Goal: Task Accomplishment & Management: Complete application form

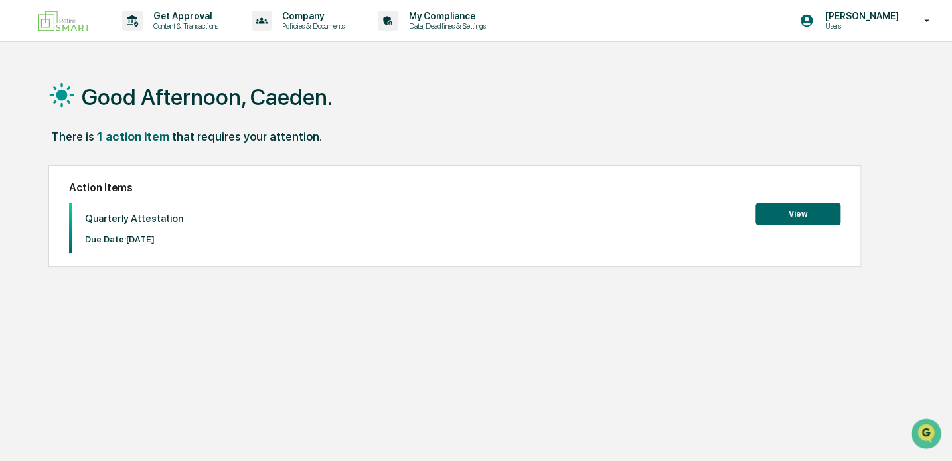
click at [808, 215] on button "View" at bounding box center [798, 214] width 85 height 23
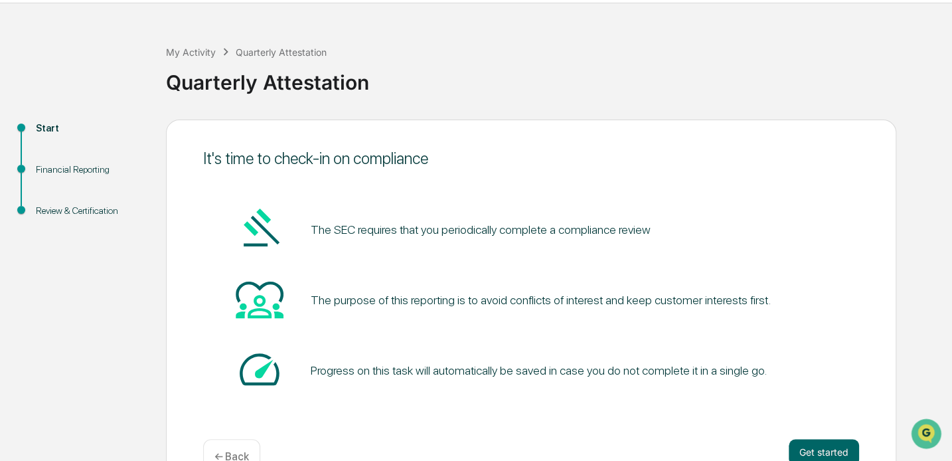
scroll to position [74, 0]
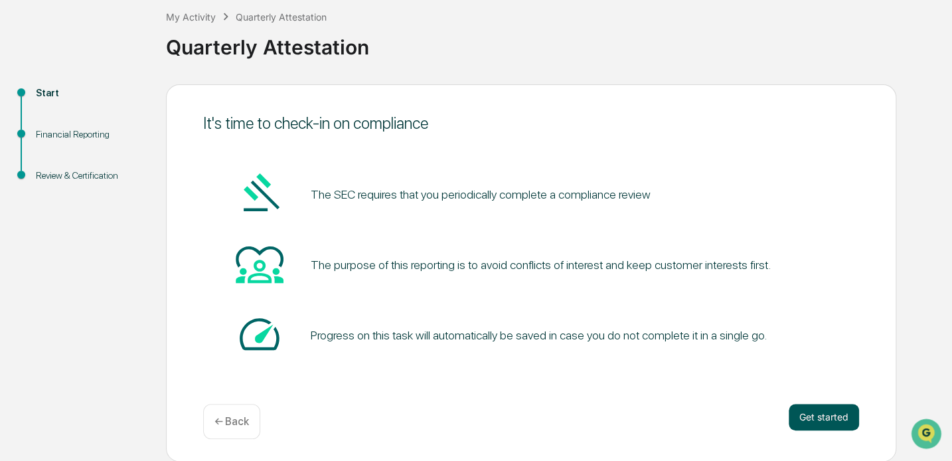
click at [829, 412] on button "Get started" at bounding box center [824, 417] width 70 height 27
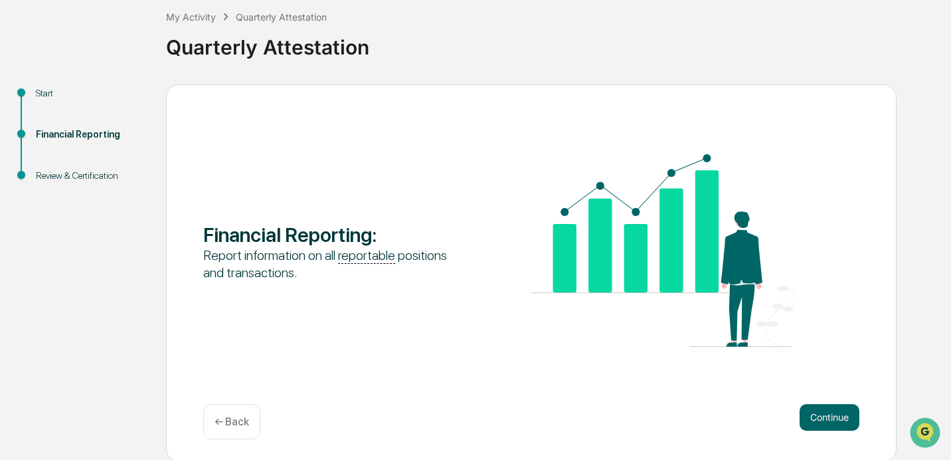
scroll to position [76, 0]
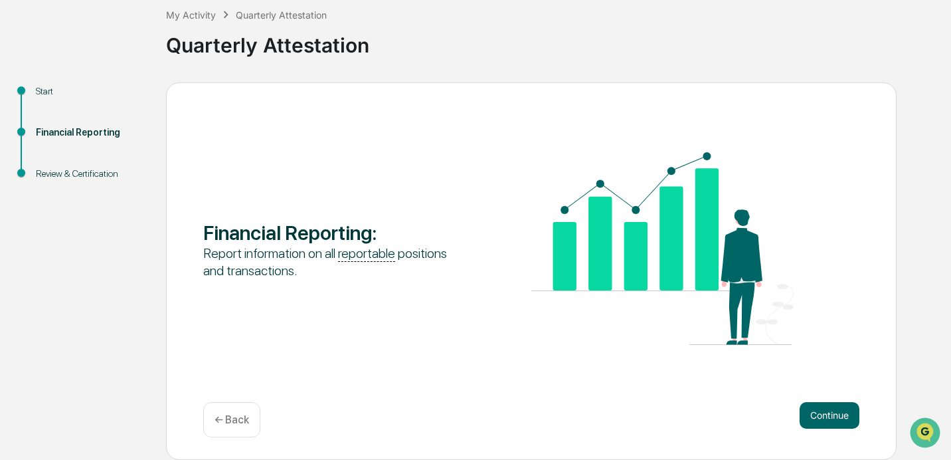
click at [25, 256] on div "Start Financial Reporting Review & Certification Financial Reporting : Report i…" at bounding box center [476, 270] width 938 height 377
click at [830, 406] on button "Continue" at bounding box center [830, 415] width 60 height 27
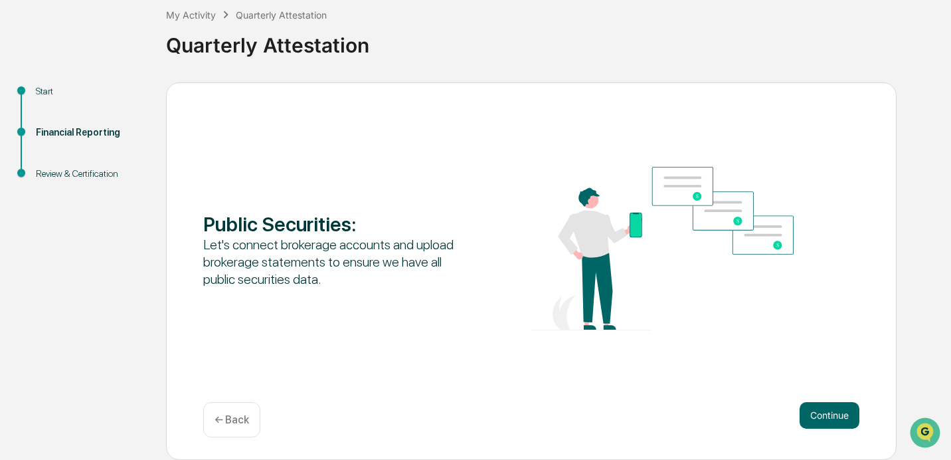
click at [829, 406] on button "Continue" at bounding box center [830, 415] width 60 height 27
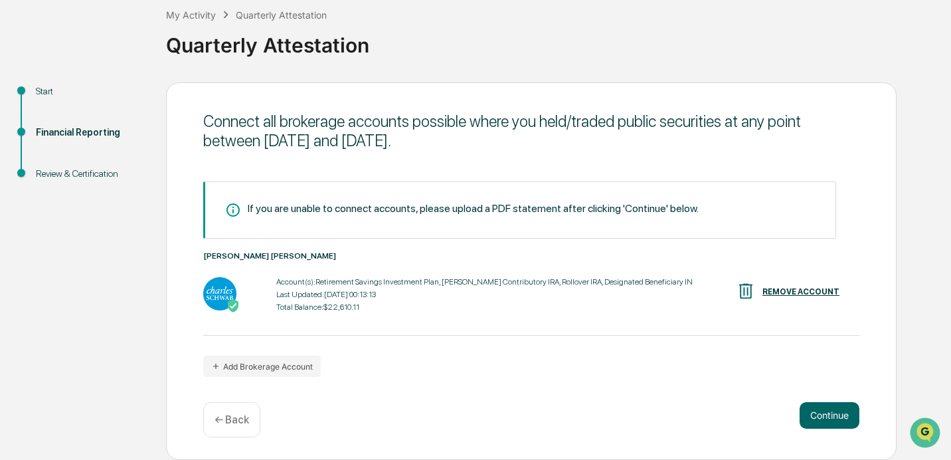
click at [829, 406] on button "Continue" at bounding box center [830, 415] width 60 height 27
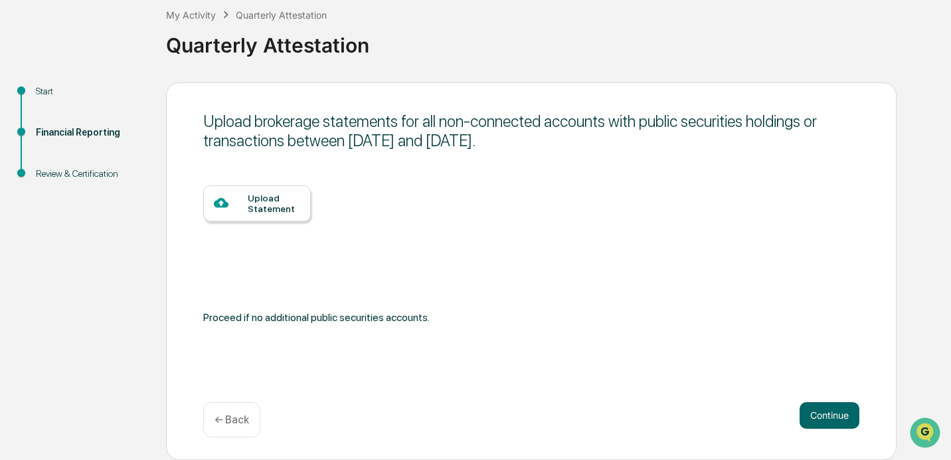
click at [829, 406] on button "Continue" at bounding box center [830, 415] width 60 height 27
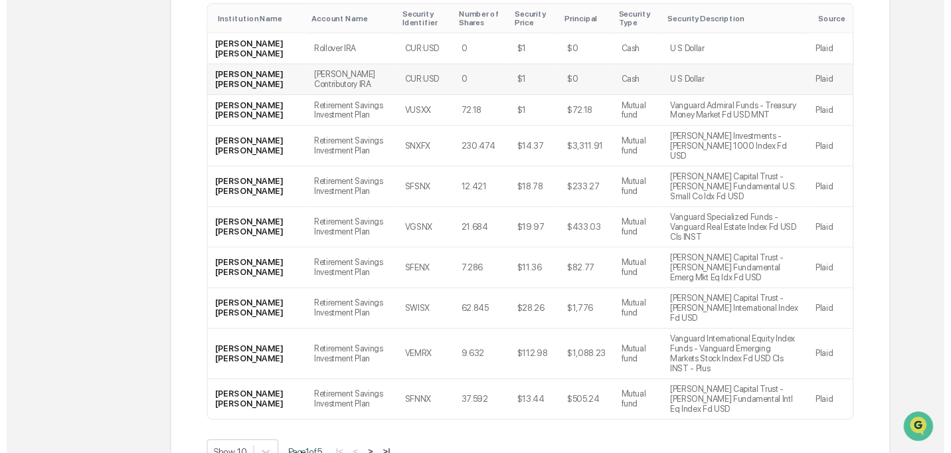
scroll to position [287, 0]
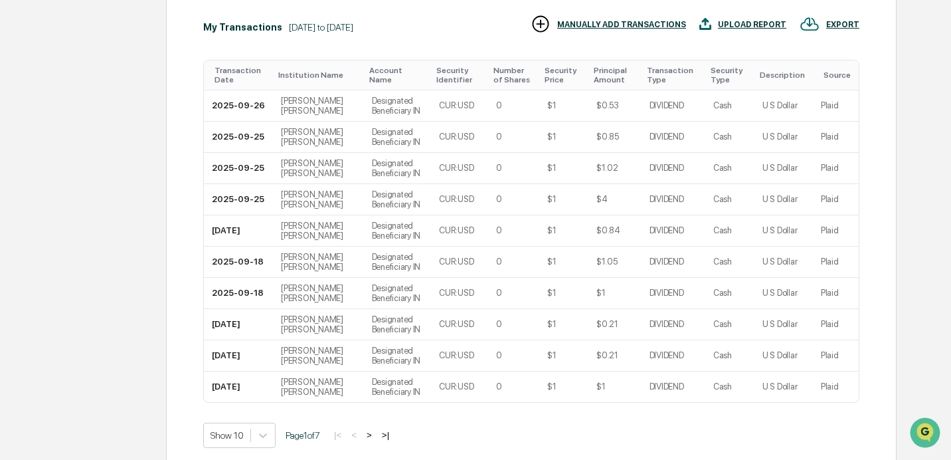
click at [844, 402] on td "Plaid" at bounding box center [836, 386] width 46 height 31
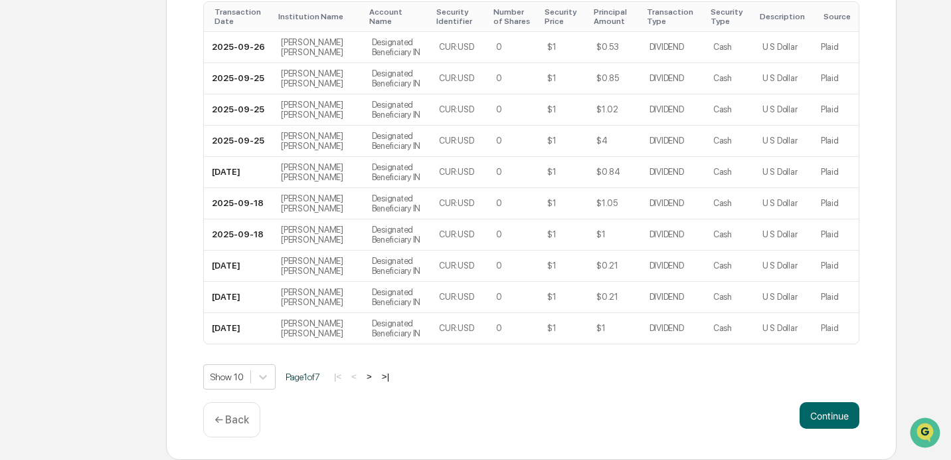
click at [844, 418] on button "Continue" at bounding box center [830, 415] width 60 height 27
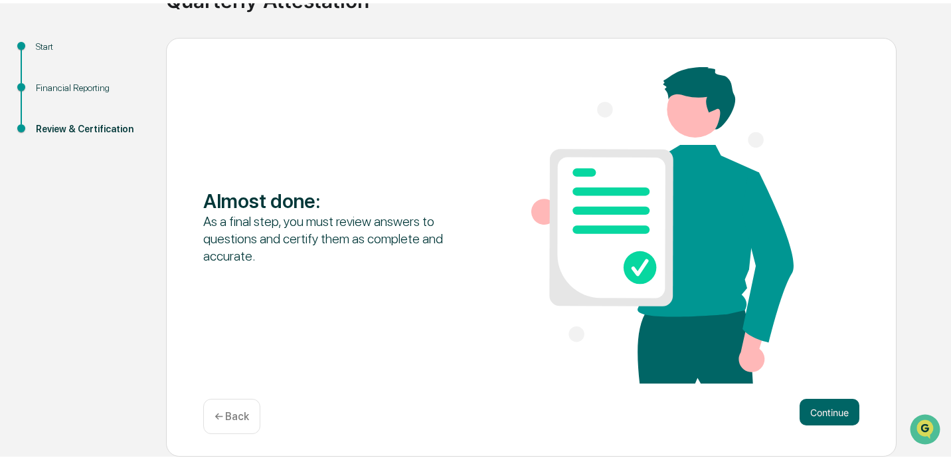
scroll to position [117, 0]
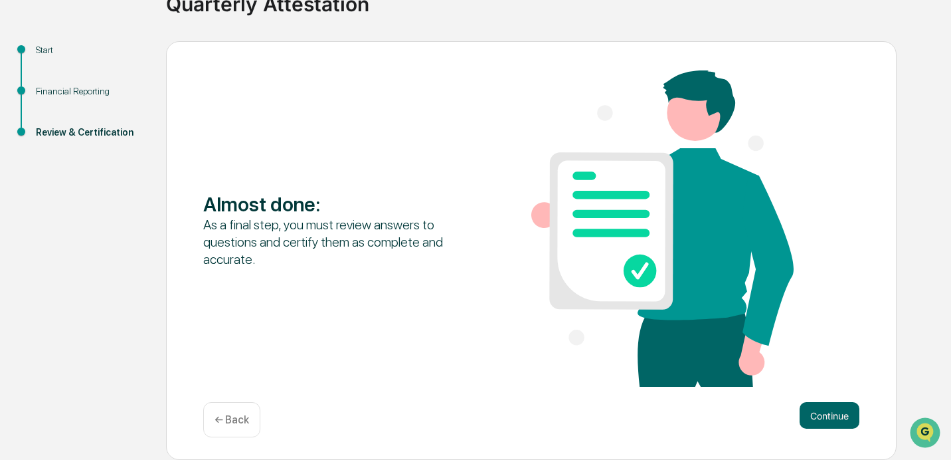
click at [844, 418] on button "Continue" at bounding box center [830, 415] width 60 height 27
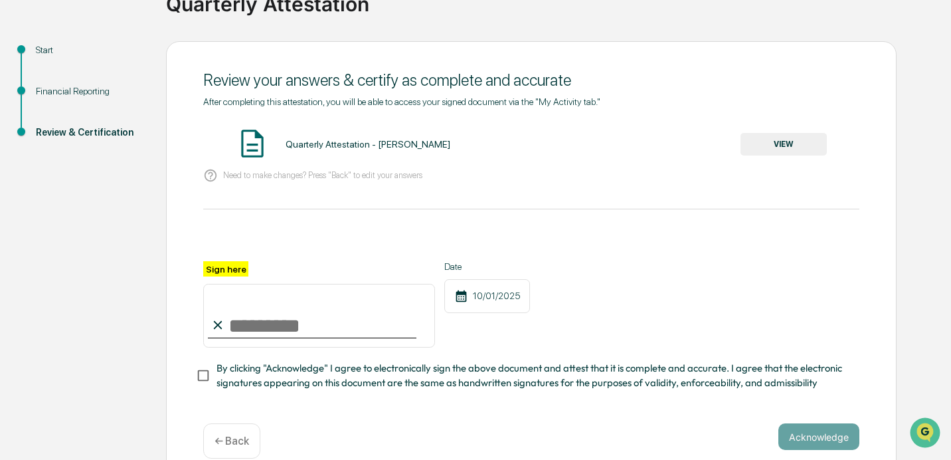
click at [275, 323] on input "Sign here" at bounding box center [319, 316] width 232 height 64
type input "**********"
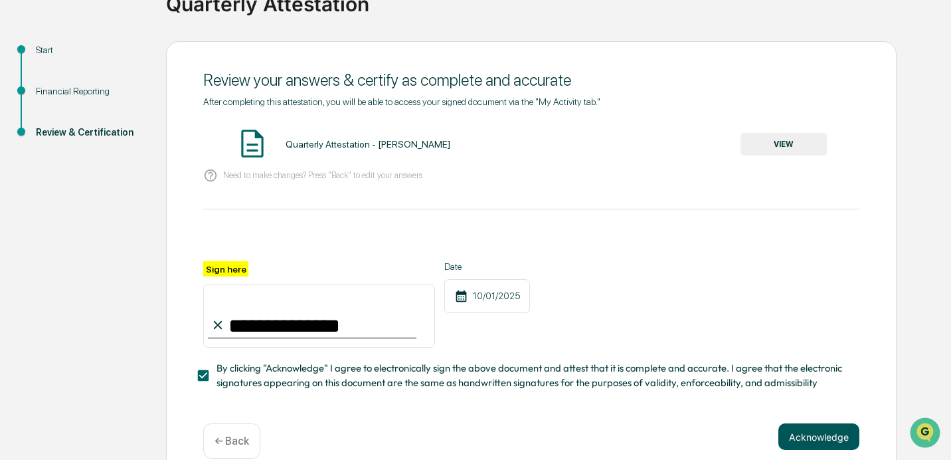
click at [798, 431] on button "Acknowledge" at bounding box center [818, 436] width 81 height 27
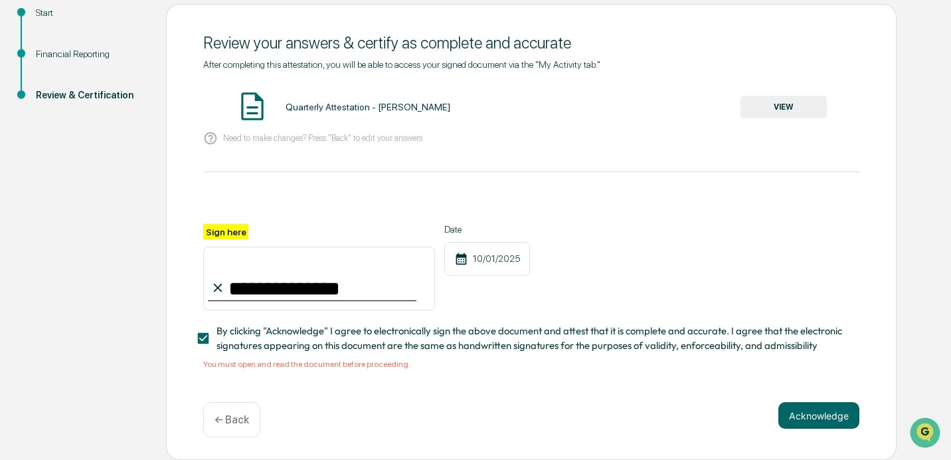
click at [336, 110] on div "Quarterly Attestation - [PERSON_NAME] VIEW" at bounding box center [531, 107] width 656 height 35
click at [778, 90] on div "Quarterly Attestation - [PERSON_NAME] VIEW" at bounding box center [531, 107] width 656 height 35
click at [779, 100] on button "VIEW" at bounding box center [784, 107] width 86 height 23
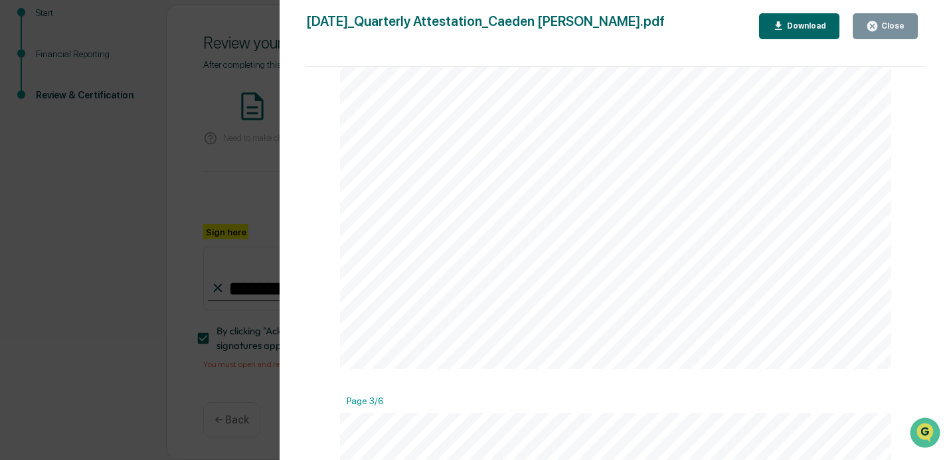
scroll to position [1461, 0]
click at [240, 213] on div "Version History [DATE] 08:15 PM [PERSON_NAME] [DATE]_Quarterly Attestation_Caed…" at bounding box center [475, 230] width 951 height 460
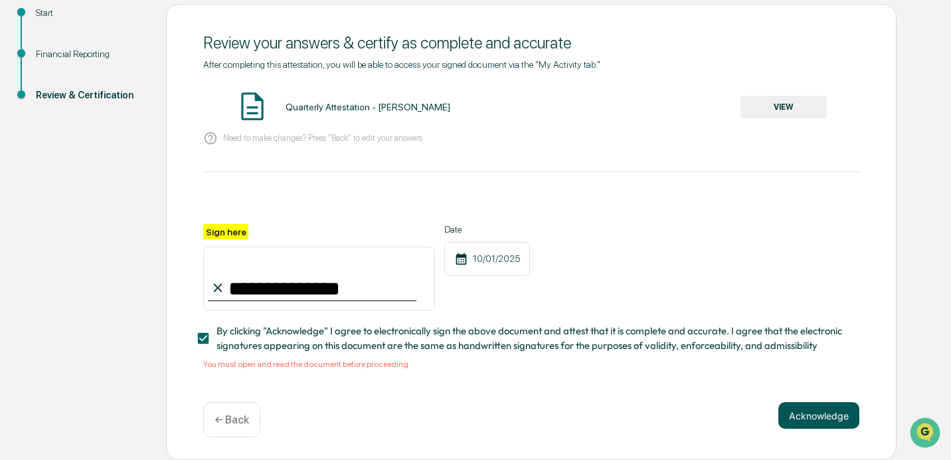
click at [830, 424] on button "Acknowledge" at bounding box center [818, 415] width 81 height 27
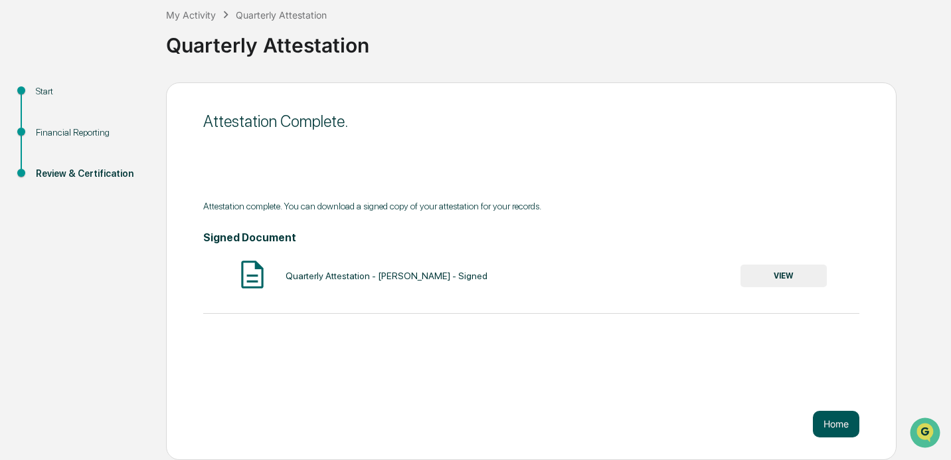
click at [850, 422] on button "Home" at bounding box center [836, 423] width 46 height 27
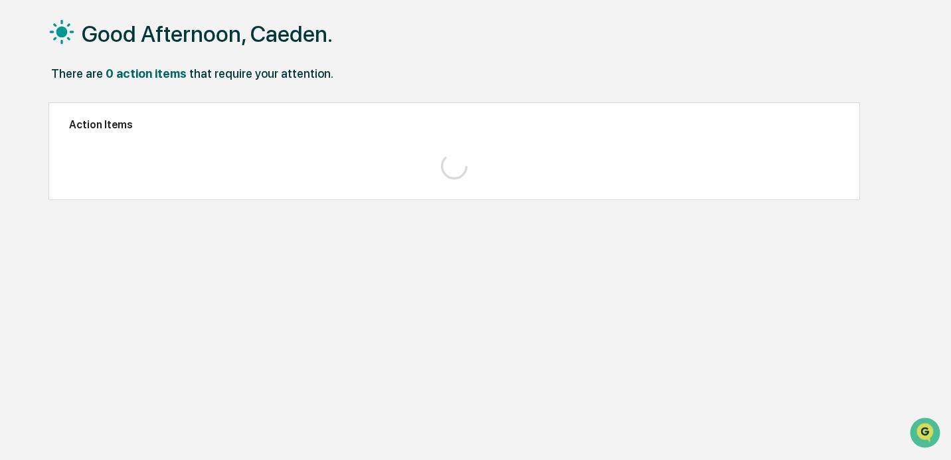
scroll to position [63, 0]
